Goal: Transaction & Acquisition: Download file/media

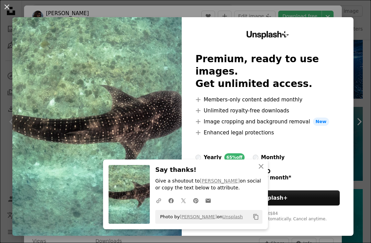
scroll to position [474, 0]
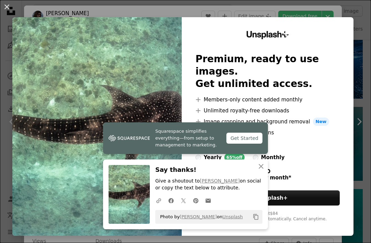
click at [356, 8] on div "An X shape Squarespace simplifies everything—from setup to management to market…" at bounding box center [185, 121] width 371 height 243
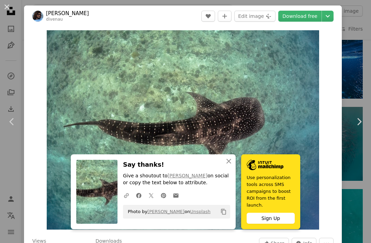
click at [321, 16] on link "Download free" at bounding box center [299, 16] width 43 height 11
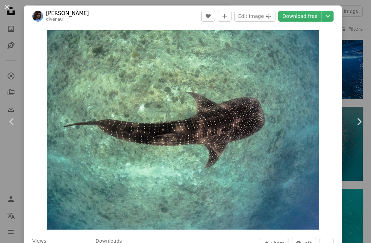
scroll to position [474, 0]
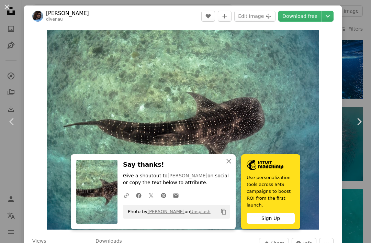
click at [363, 81] on div "An X shape Chevron left Chevron right An X shape Close Say thanks! Give a shout…" at bounding box center [185, 121] width 371 height 243
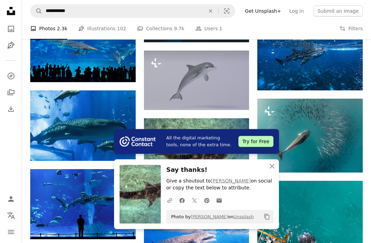
click at [269, 170] on icon "An X shape" at bounding box center [272, 166] width 8 height 8
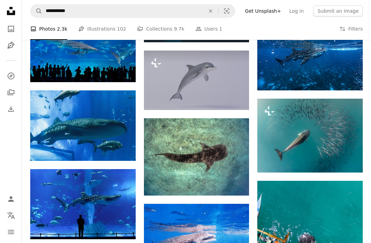
click at [216, 11] on icon "An X shape" at bounding box center [210, 10] width 15 height 5
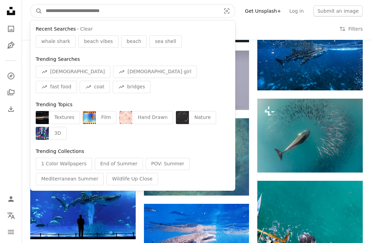
scroll to position [482, 0]
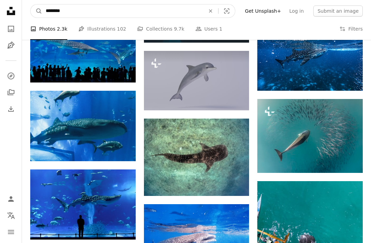
type input "*********"
click at [36, 11] on button "A magnifying glass" at bounding box center [37, 10] width 12 height 13
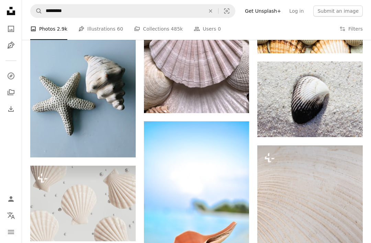
scroll to position [569, 0]
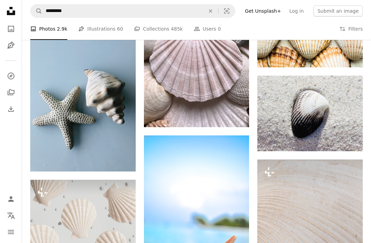
click at [100, 29] on link "Pen Tool Illustrations 60" at bounding box center [100, 29] width 45 height 22
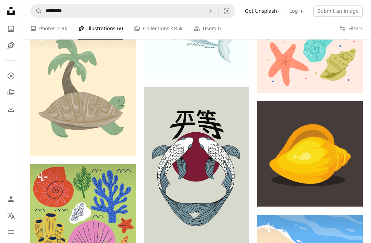
scroll to position [465, 0]
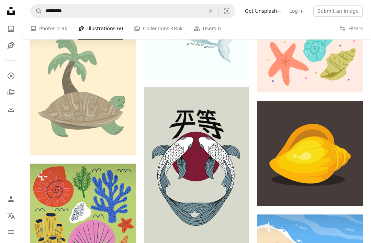
click at [217, 13] on icon "An X shape" at bounding box center [210, 10] width 15 height 5
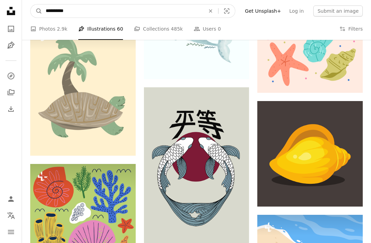
type input "**********"
click at [36, 11] on button "A magnifying glass" at bounding box center [37, 10] width 12 height 13
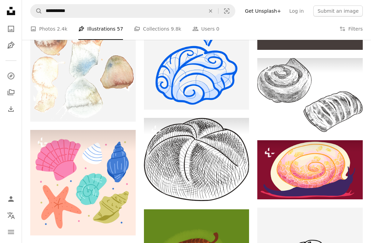
scroll to position [620, 0]
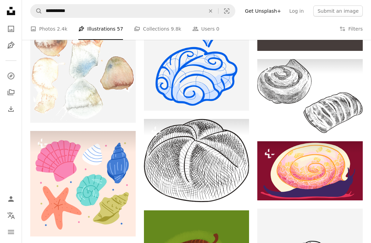
click at [109, 67] on img at bounding box center [82, 72] width 105 height 102
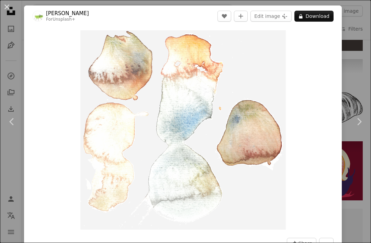
click at [356, 75] on div "An X shape Chevron left Chevron right [PERSON_NAME] For Unsplash+ A heart A plu…" at bounding box center [185, 121] width 371 height 243
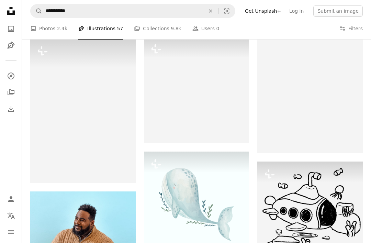
scroll to position [1167, 0]
